Goal: Transaction & Acquisition: Purchase product/service

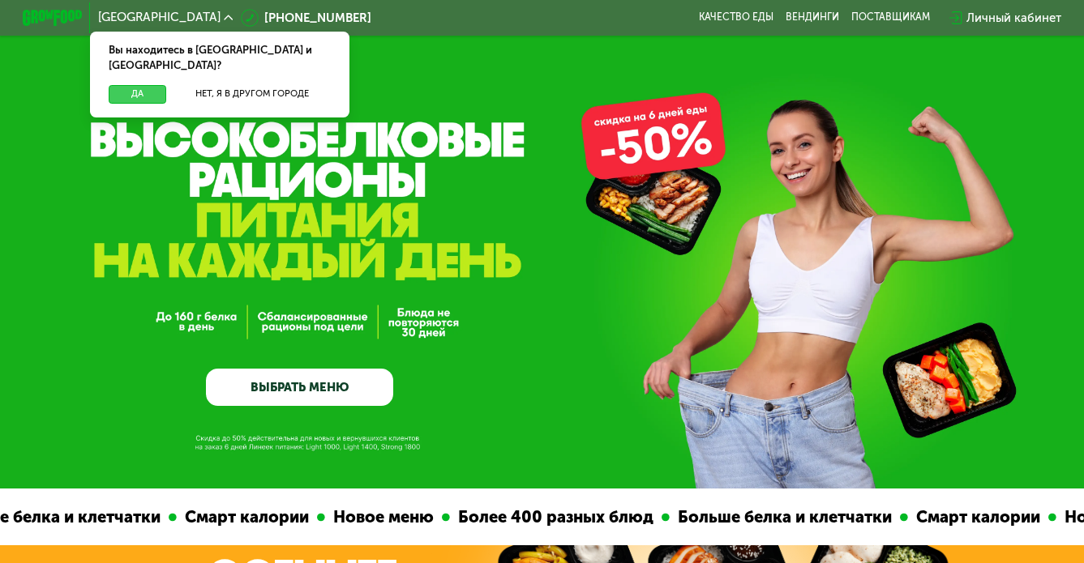
click at [140, 85] on button "Да" at bounding box center [138, 94] width 58 height 18
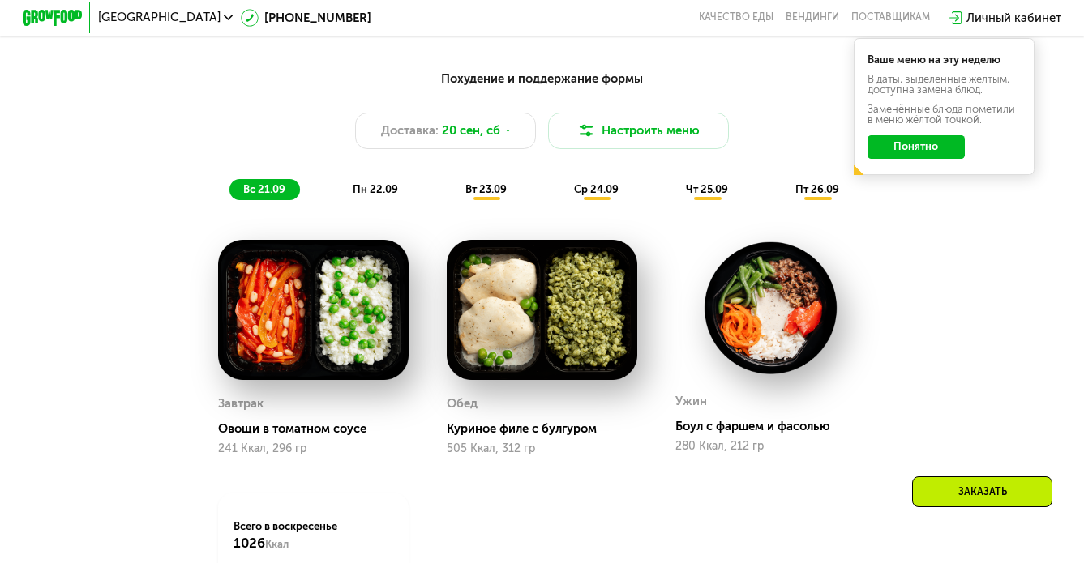
scroll to position [1086, 0]
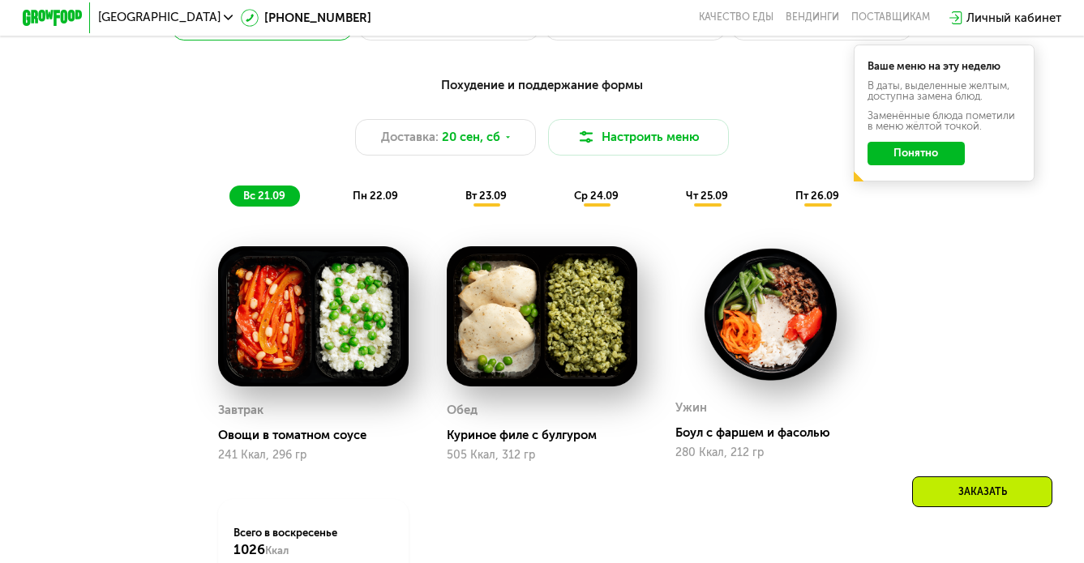
click at [396, 199] on span "пн 22.09" at bounding box center [375, 196] width 45 height 12
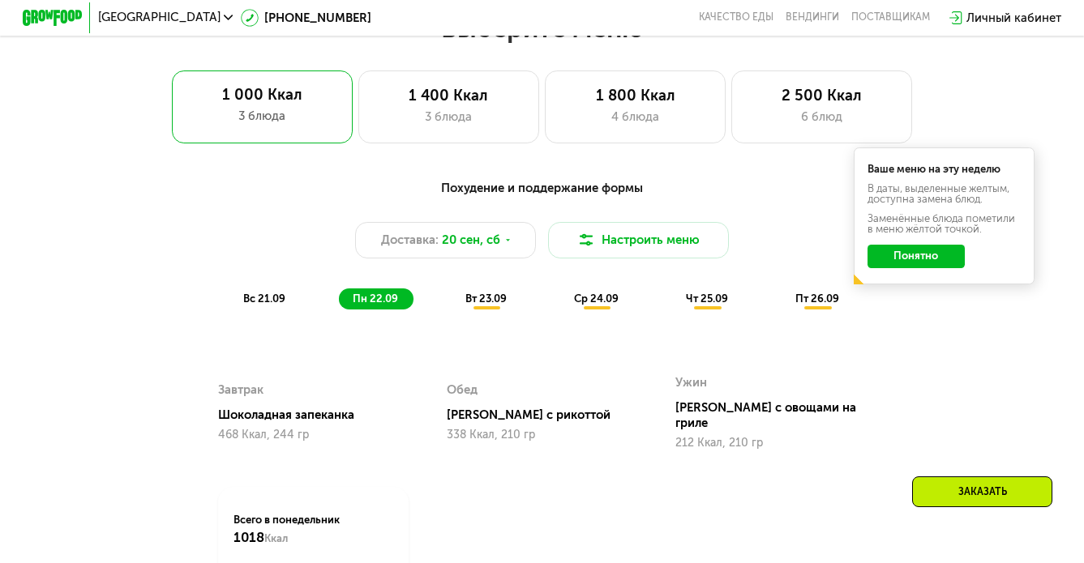
scroll to position [979, 0]
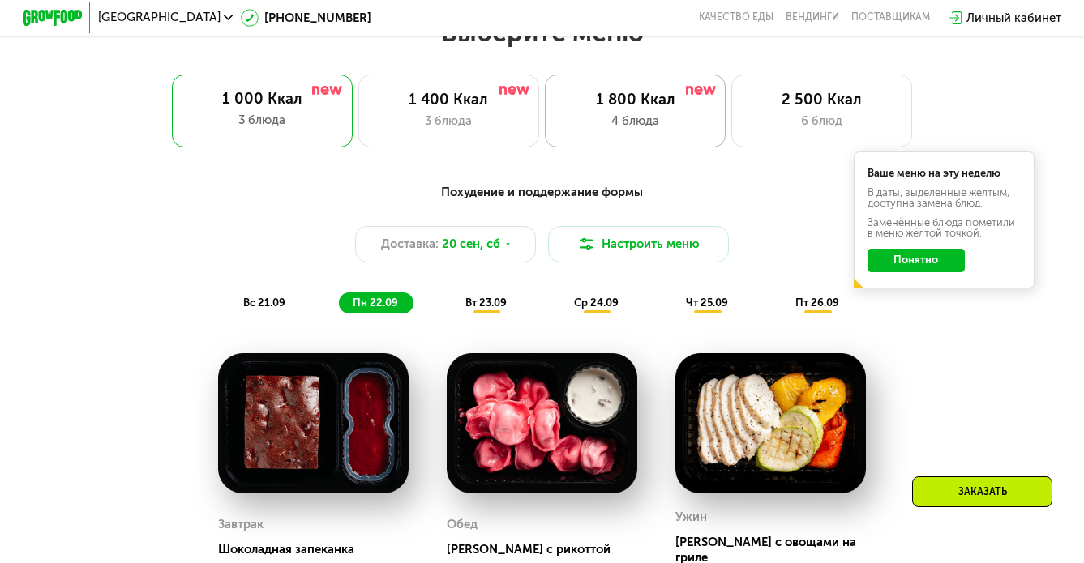
click at [616, 131] on div "1 800 Ккал 4 блюда" at bounding box center [635, 111] width 181 height 72
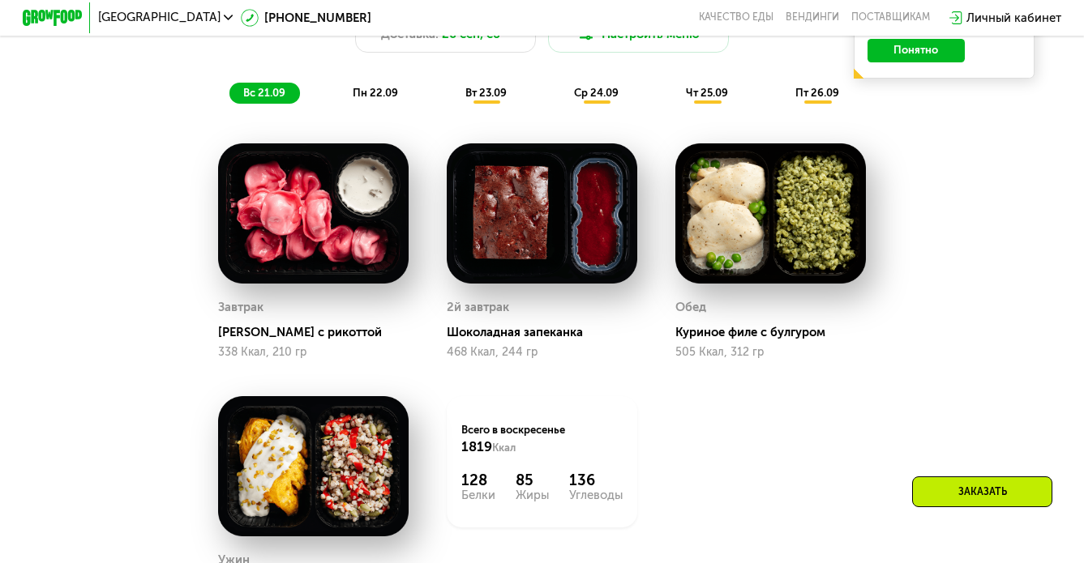
scroll to position [1188, 0]
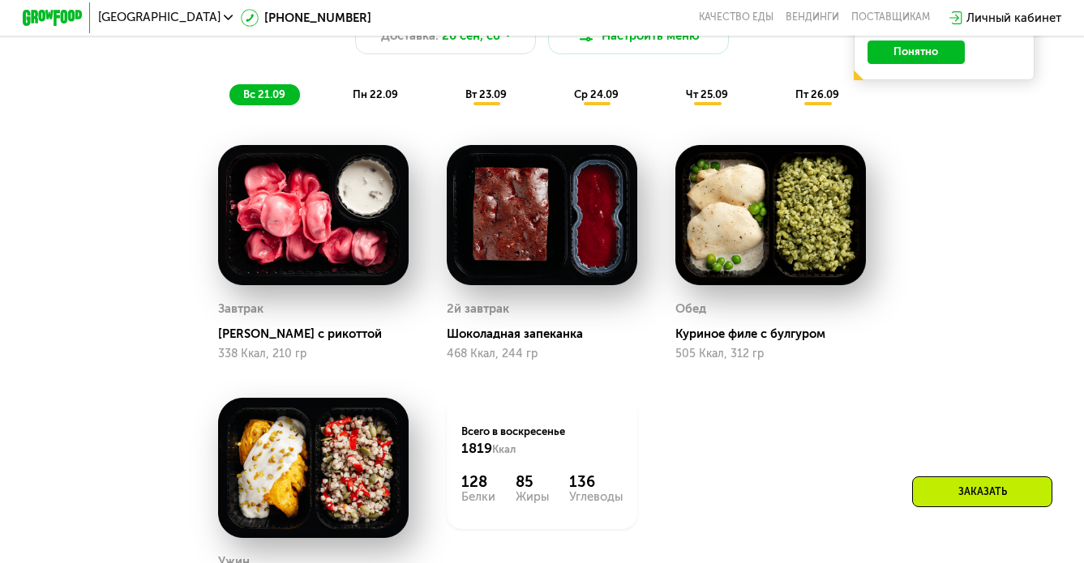
click at [497, 90] on span "вт 23.09" at bounding box center [485, 94] width 41 height 12
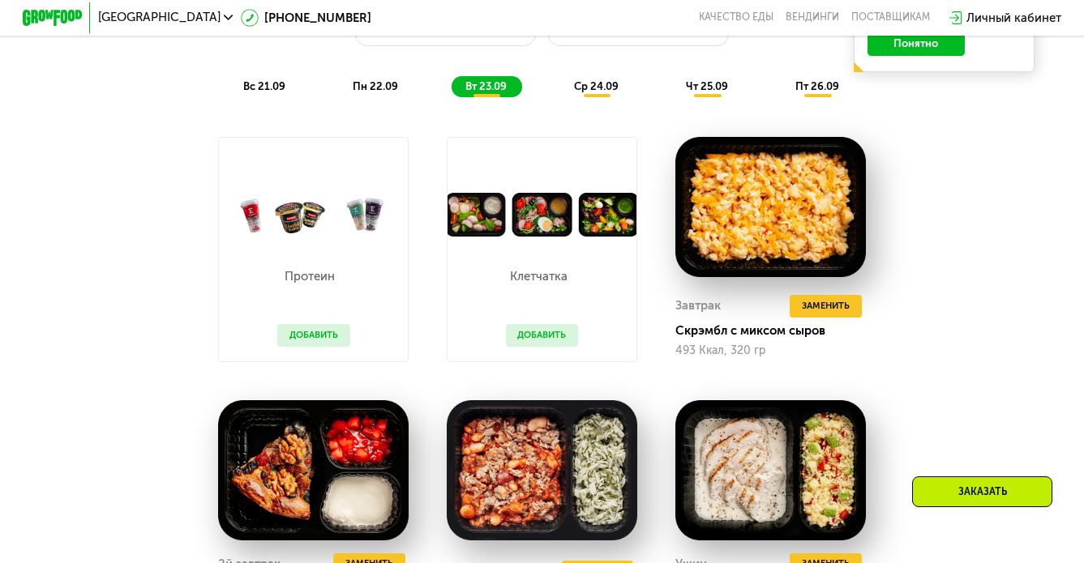
scroll to position [1094, 0]
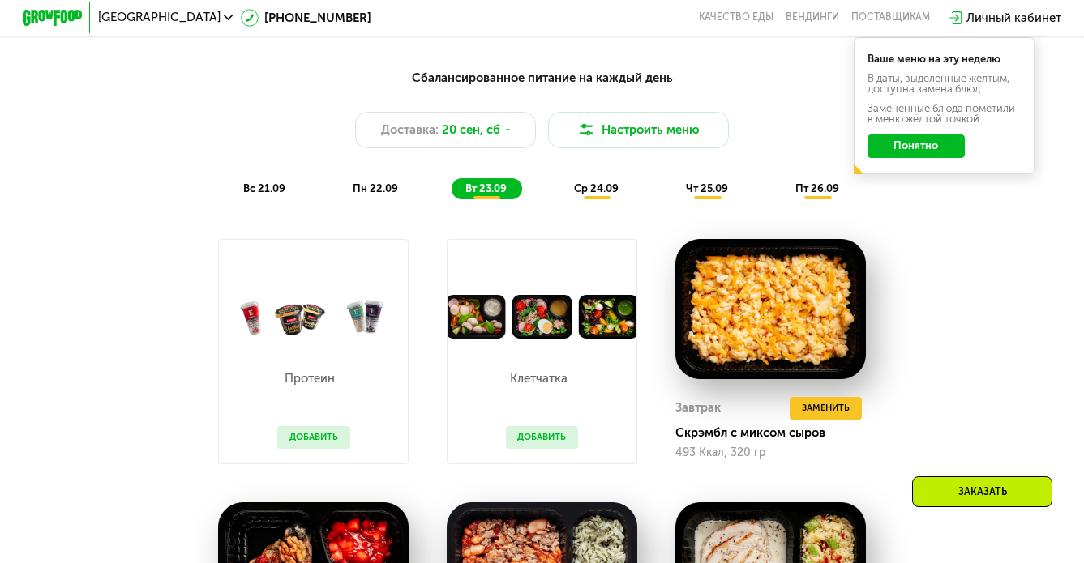
click at [579, 190] on span "ср 24.09" at bounding box center [596, 188] width 45 height 12
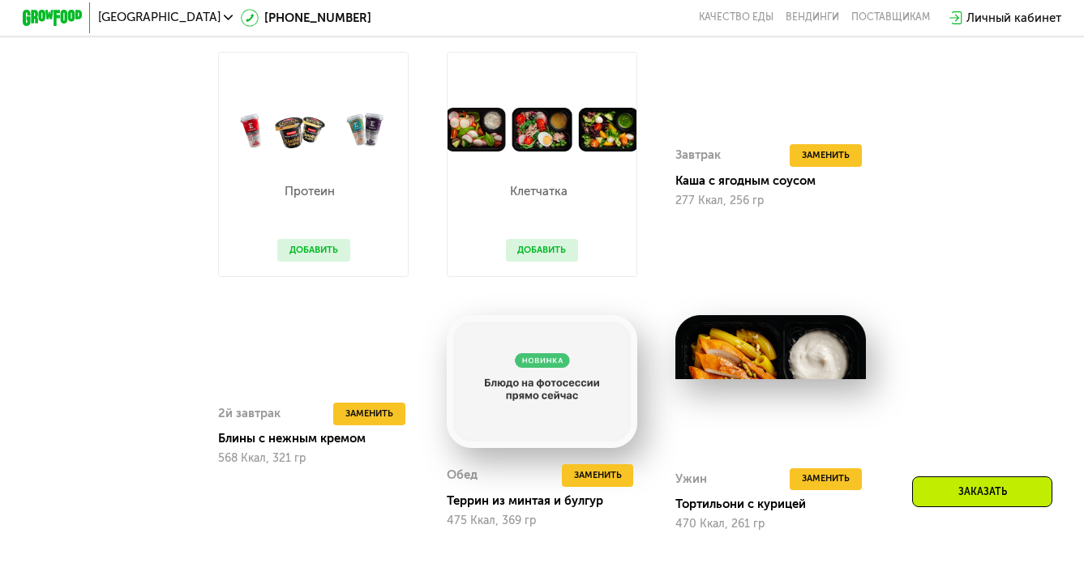
scroll to position [1283, 0]
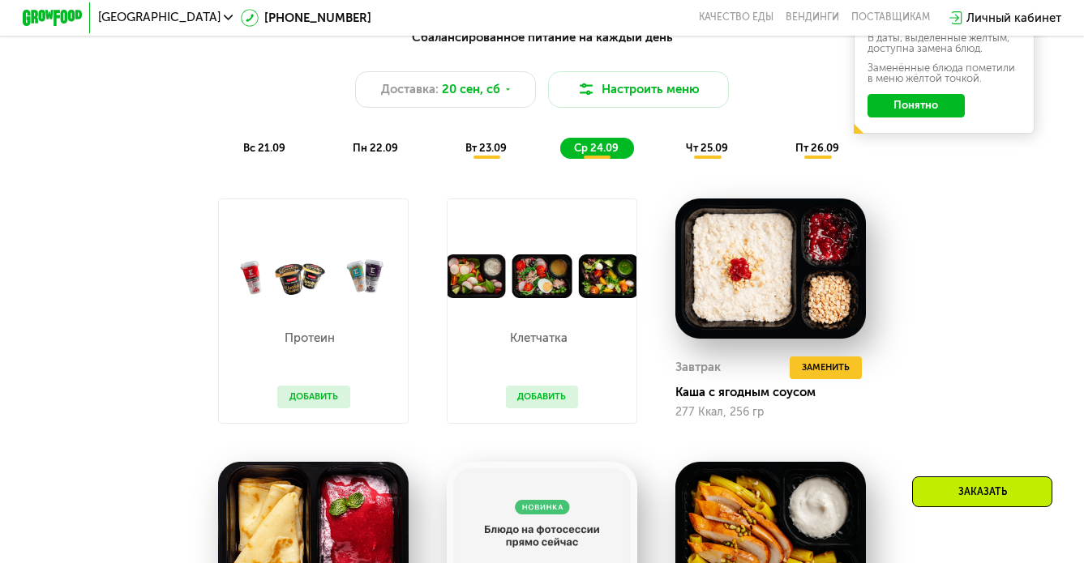
click at [698, 146] on span "чт 25.09" at bounding box center [707, 148] width 42 height 12
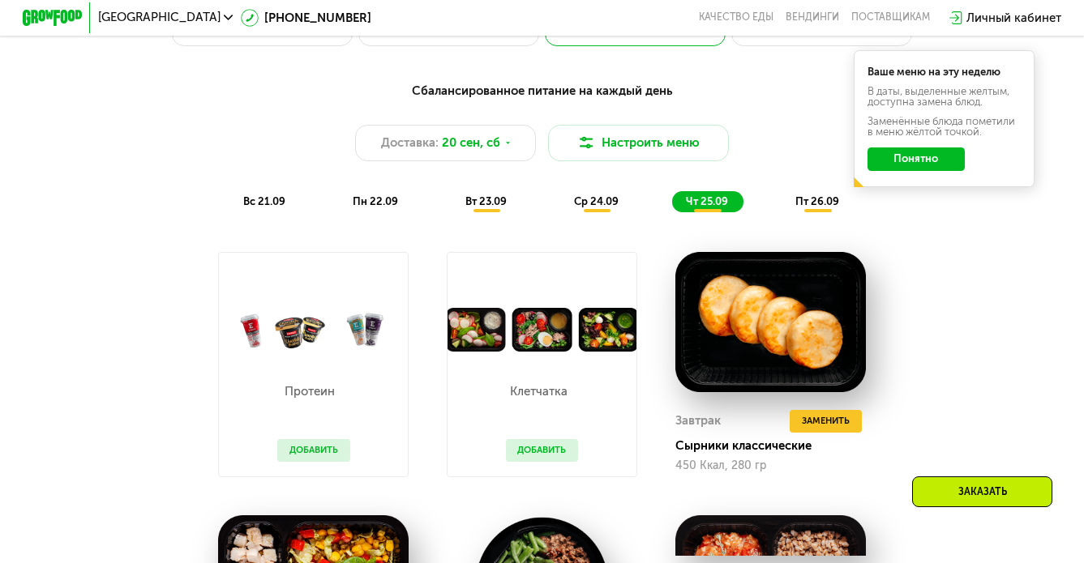
scroll to position [1041, 0]
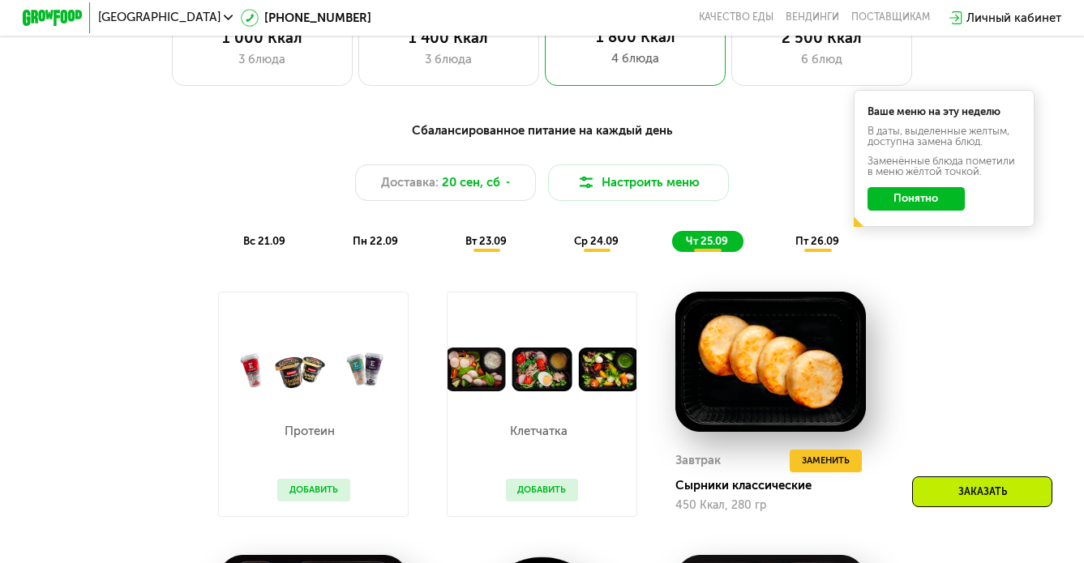
click at [822, 238] on span "пт 26.09" at bounding box center [817, 241] width 44 height 12
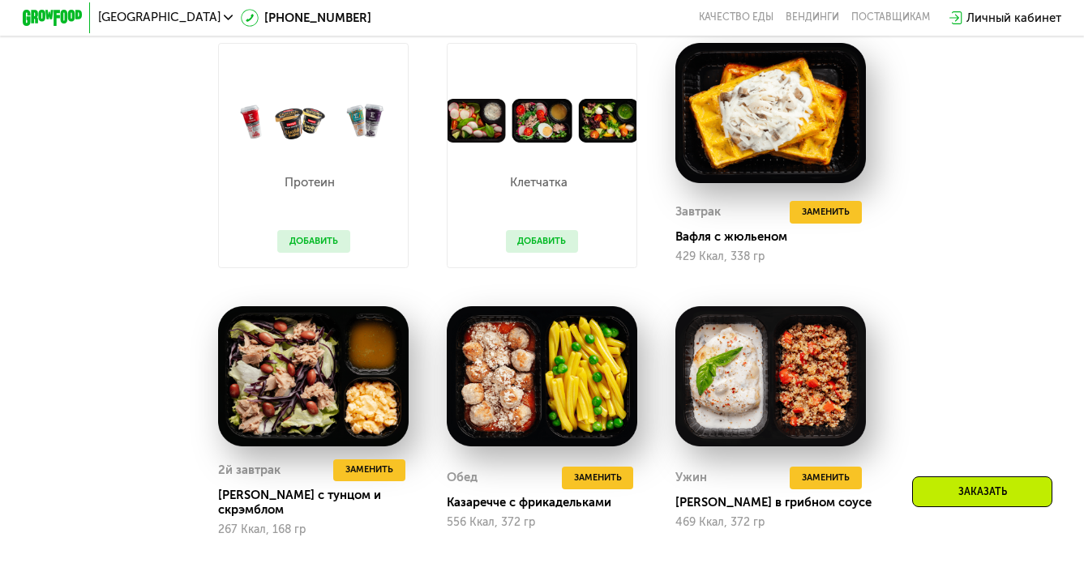
scroll to position [1286, 0]
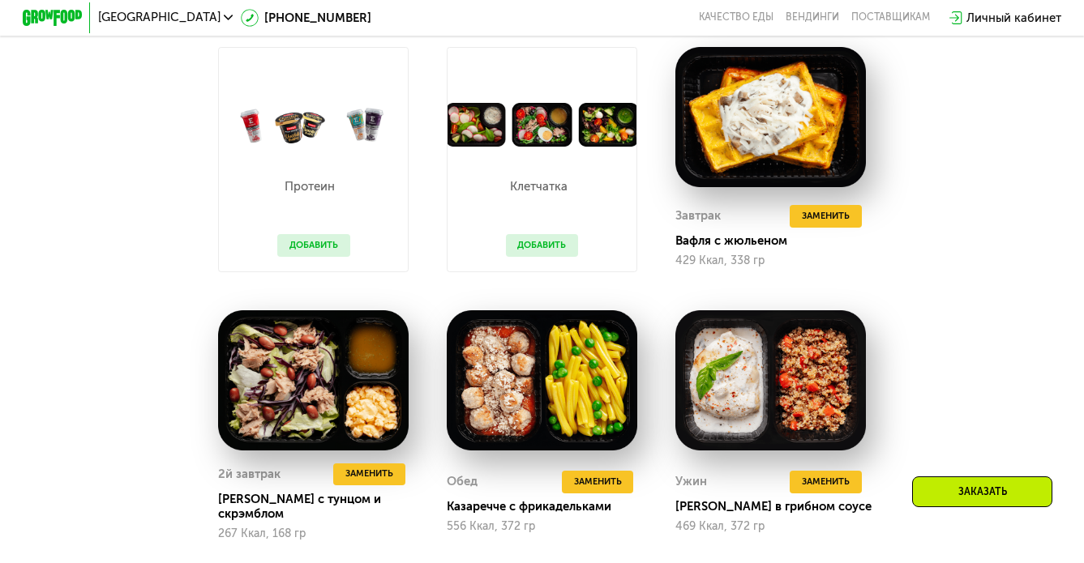
click at [551, 92] on div "Клетчатка Добавить" at bounding box center [542, 160] width 191 height 226
click at [516, 230] on div "Клетчатка Добавить" at bounding box center [542, 209] width 103 height 125
click at [530, 246] on button "Добавить" at bounding box center [542, 245] width 73 height 23
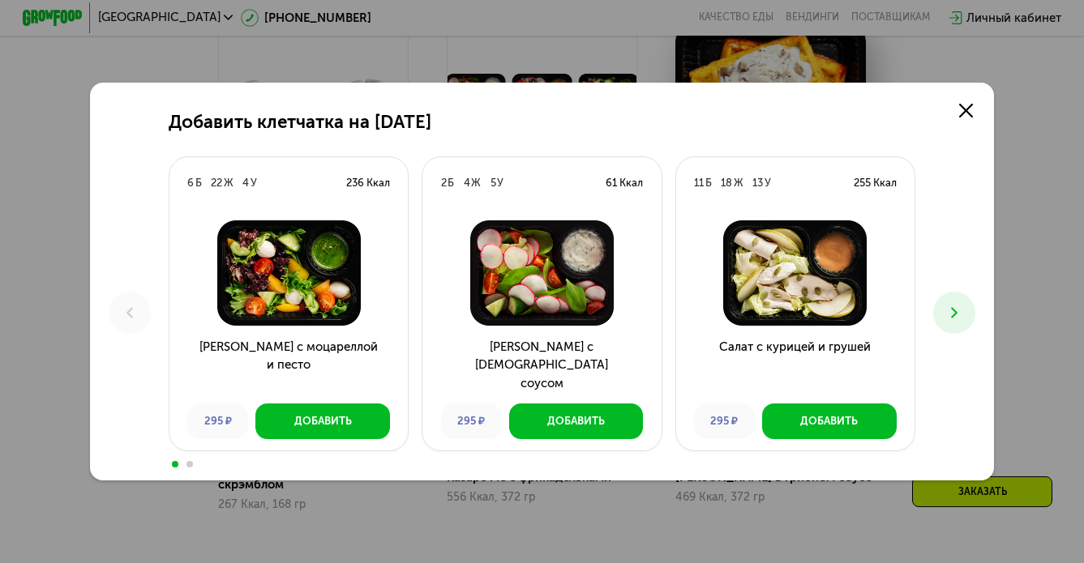
scroll to position [1317, 0]
click at [958, 319] on icon at bounding box center [954, 313] width 18 height 18
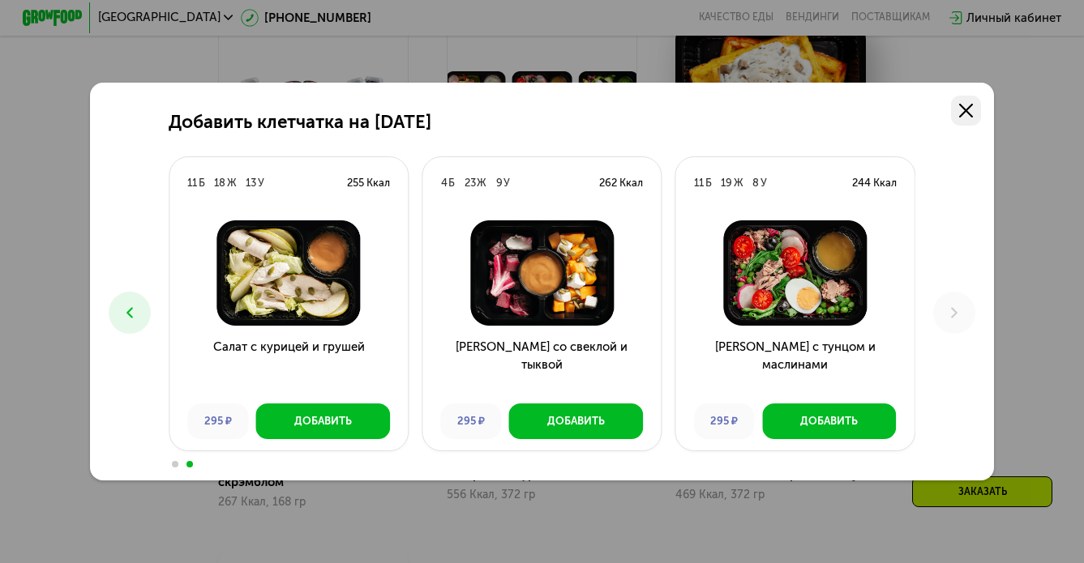
click at [964, 112] on use at bounding box center [966, 111] width 14 height 14
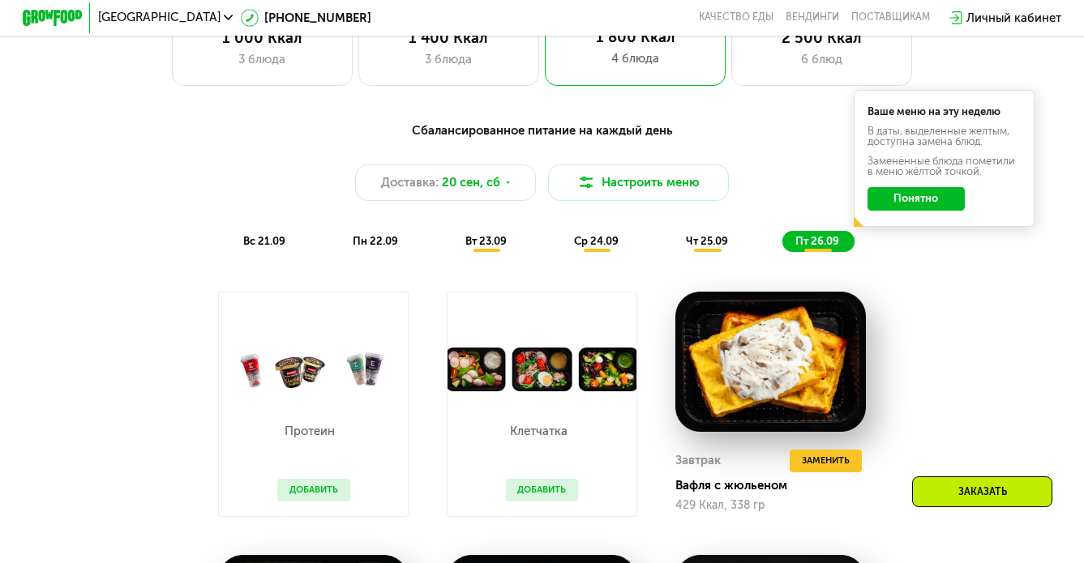
scroll to position [1004, 0]
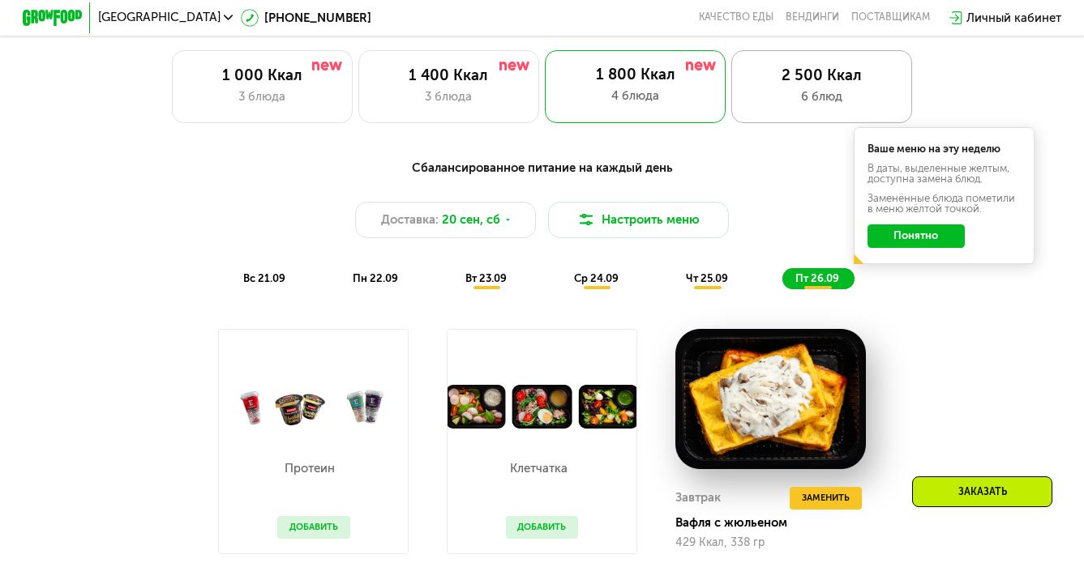
click at [809, 85] on div "2 500 Ккал 6 блюд" at bounding box center [821, 86] width 181 height 72
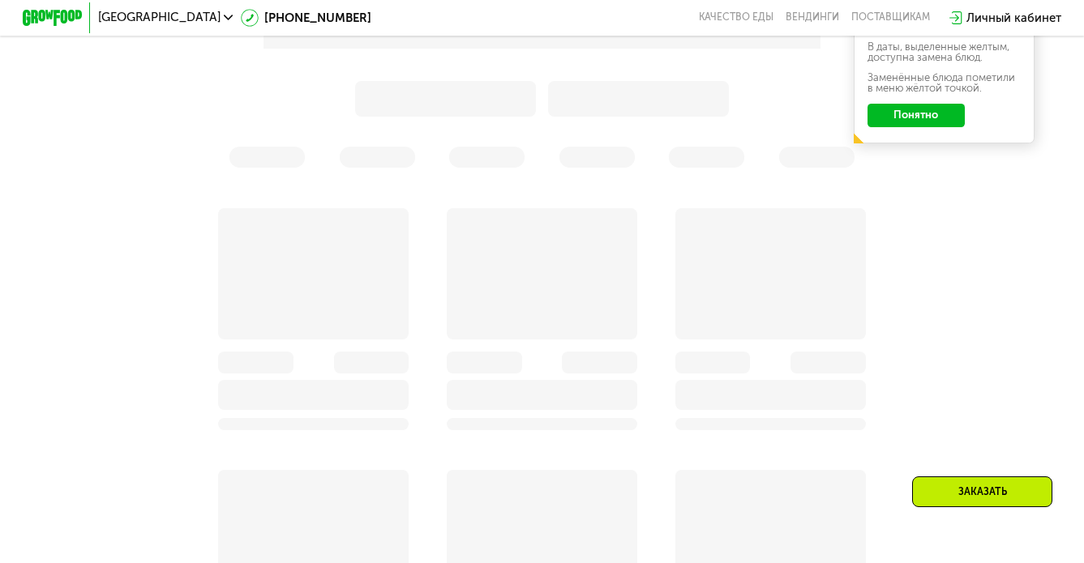
scroll to position [1177, 0]
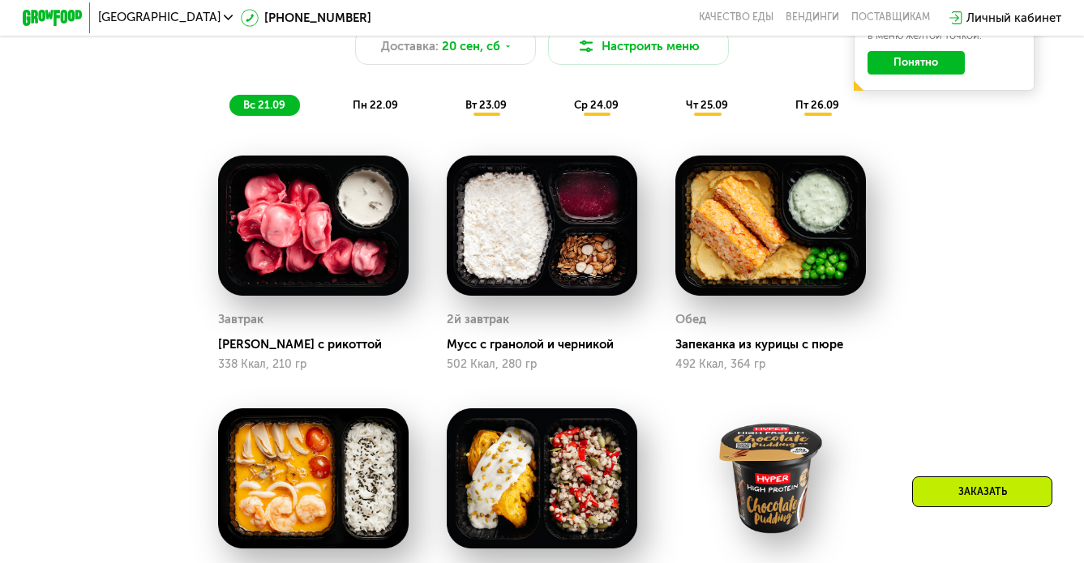
click at [807, 100] on span "пт 26.09" at bounding box center [817, 105] width 44 height 12
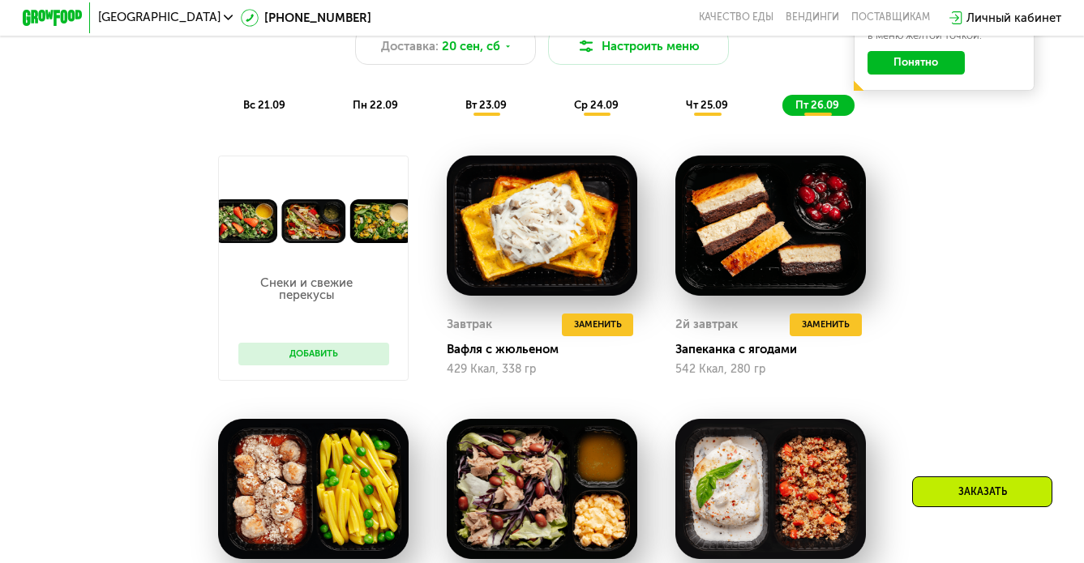
click at [704, 105] on span "чт 25.09" at bounding box center [707, 105] width 42 height 12
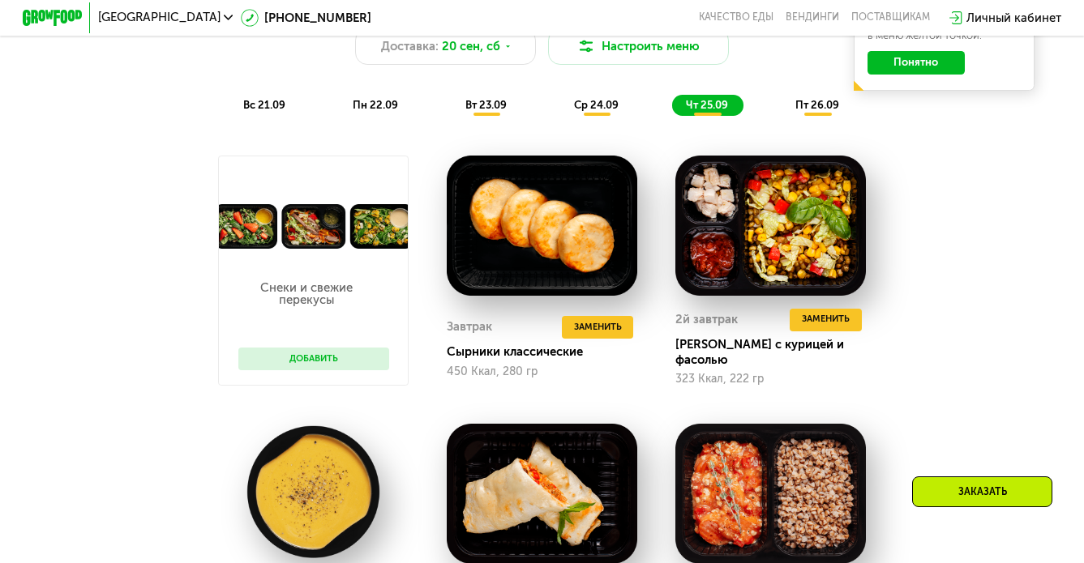
click at [592, 93] on div "Сбалансированное питание для спортсменов Доставка: [DATE] Настроить меню вс 21.…" at bounding box center [541, 50] width 891 height 131
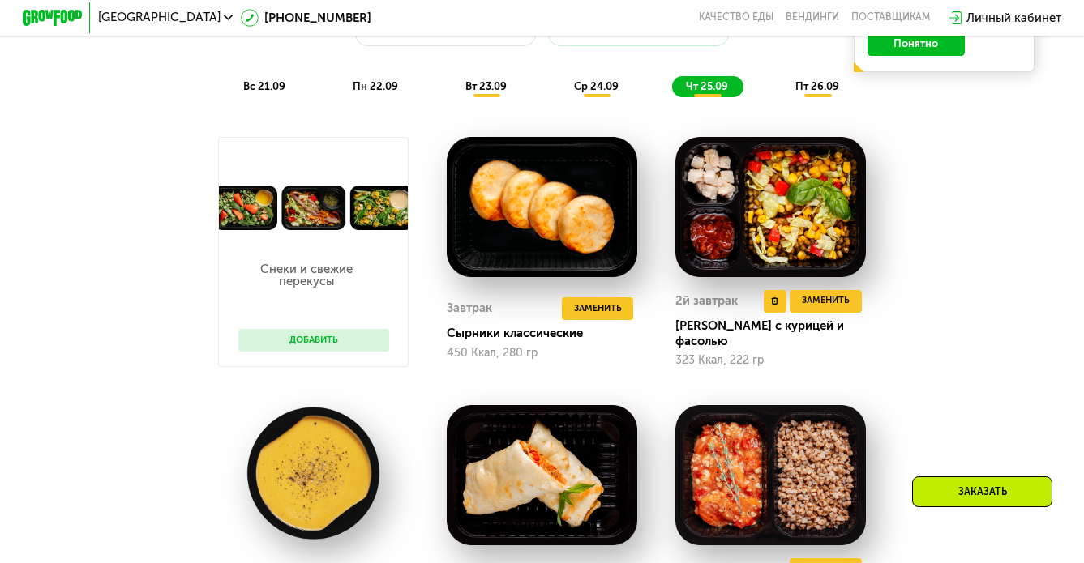
scroll to position [1090, 0]
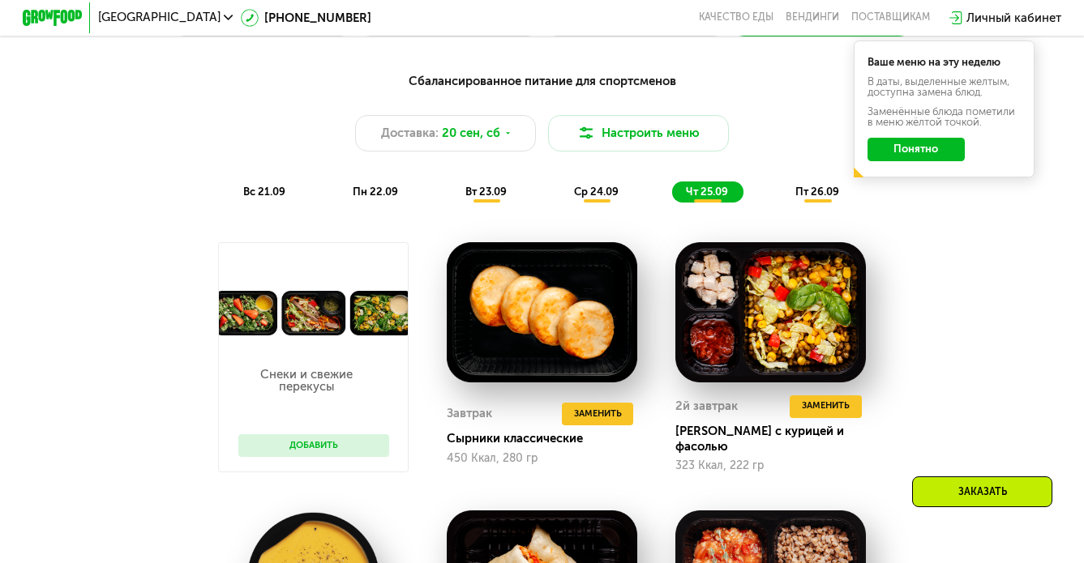
click at [816, 188] on span "пт 26.09" at bounding box center [817, 192] width 44 height 12
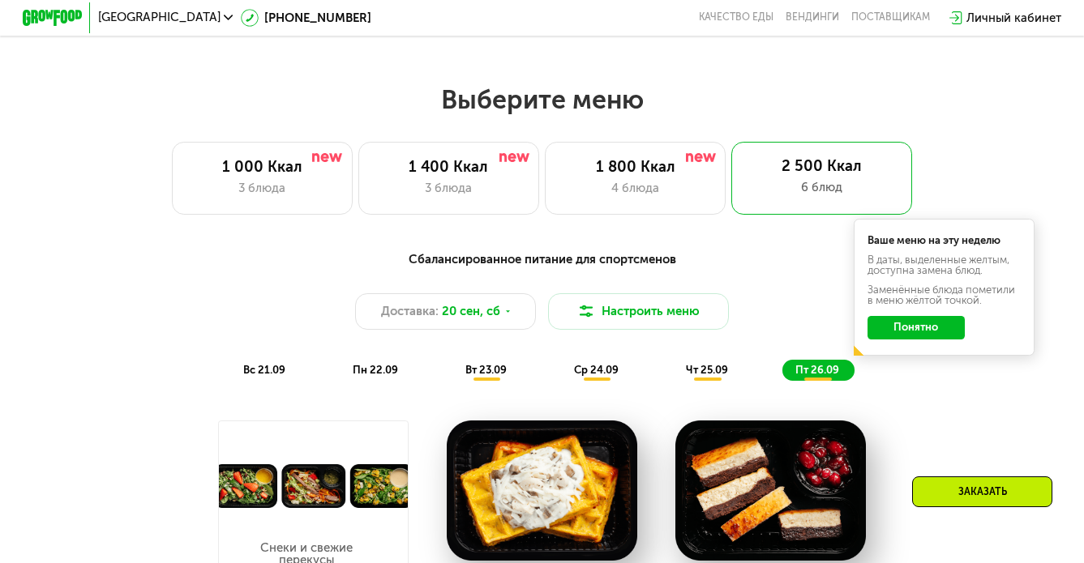
click at [580, 372] on span "ср 24.09" at bounding box center [596, 370] width 45 height 12
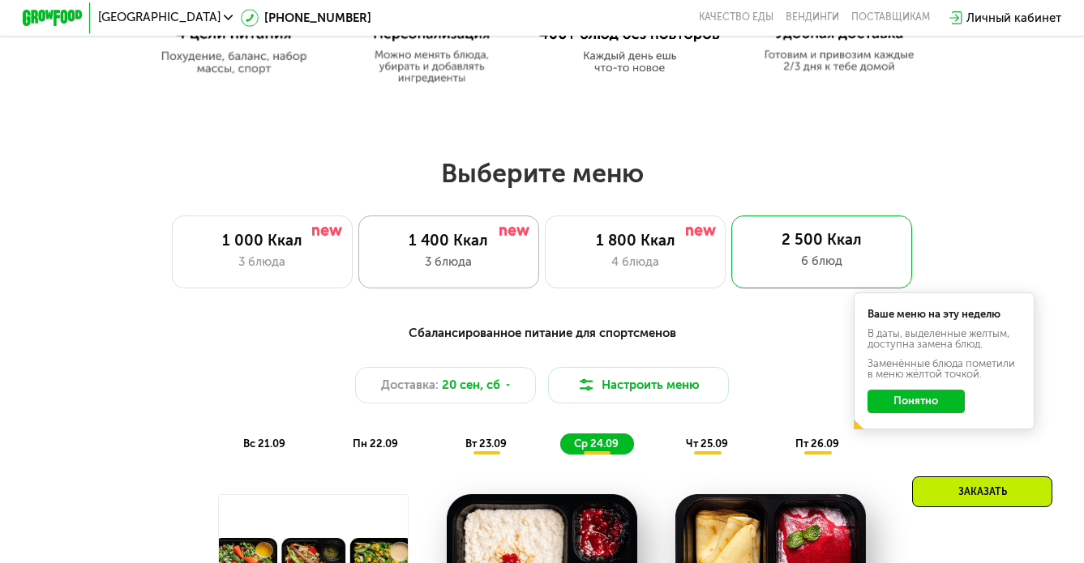
scroll to position [988, 0]
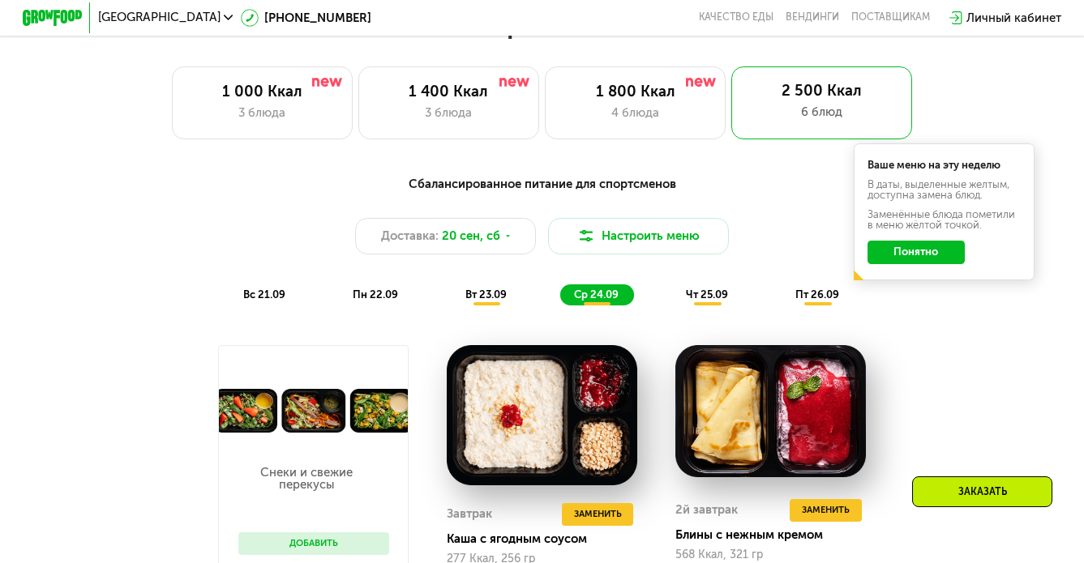
click at [495, 297] on span "вт 23.09" at bounding box center [485, 295] width 41 height 12
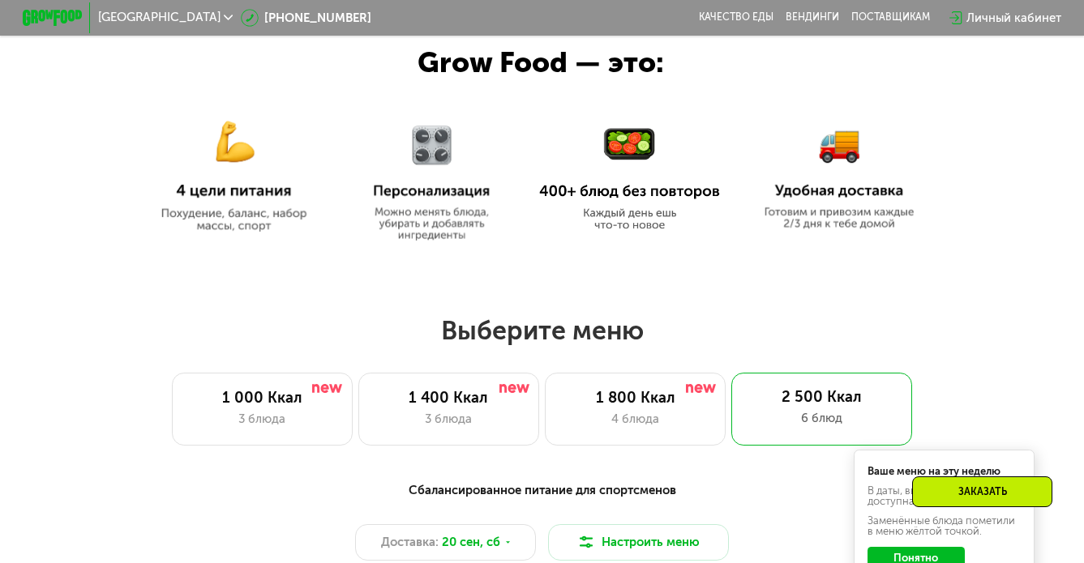
scroll to position [835, 0]
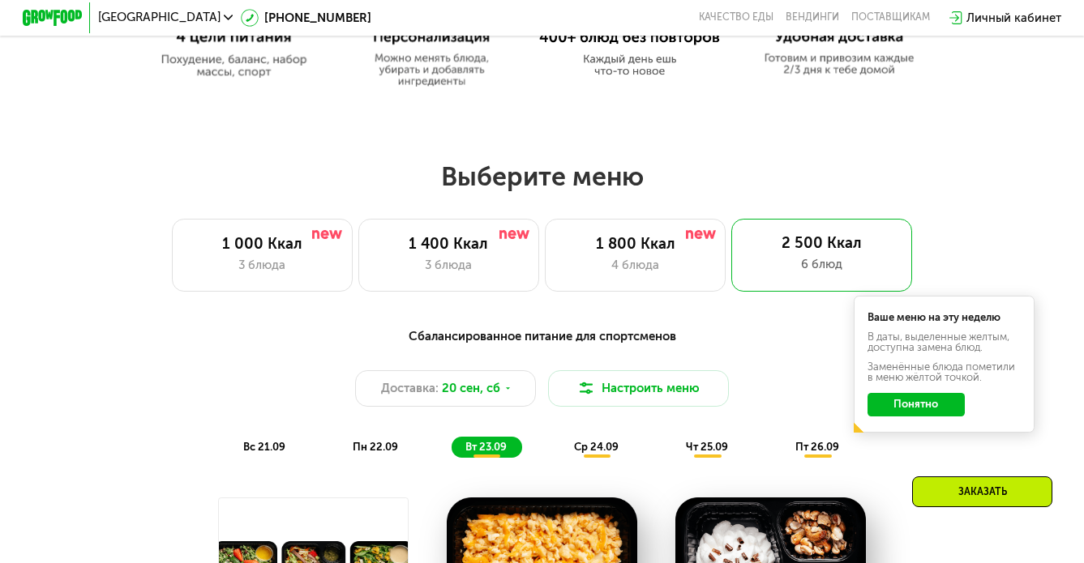
click at [928, 402] on button "Понятно" at bounding box center [916, 405] width 97 height 24
